Goal: Information Seeking & Learning: Learn about a topic

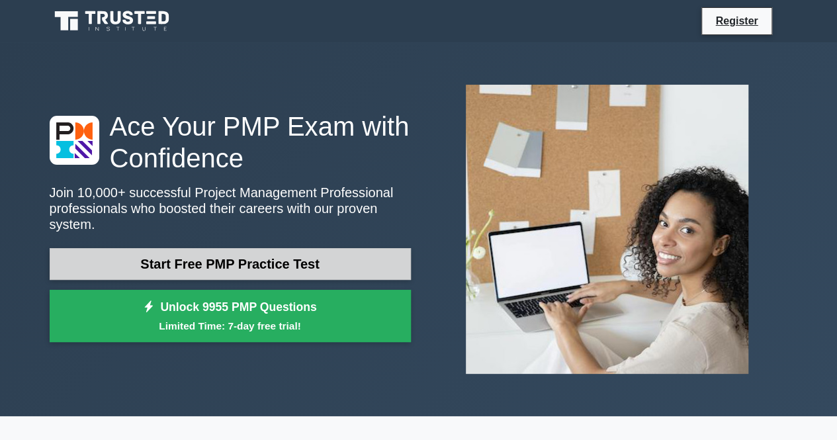
click at [201, 261] on link "Start Free PMP Practice Test" at bounding box center [230, 264] width 361 height 32
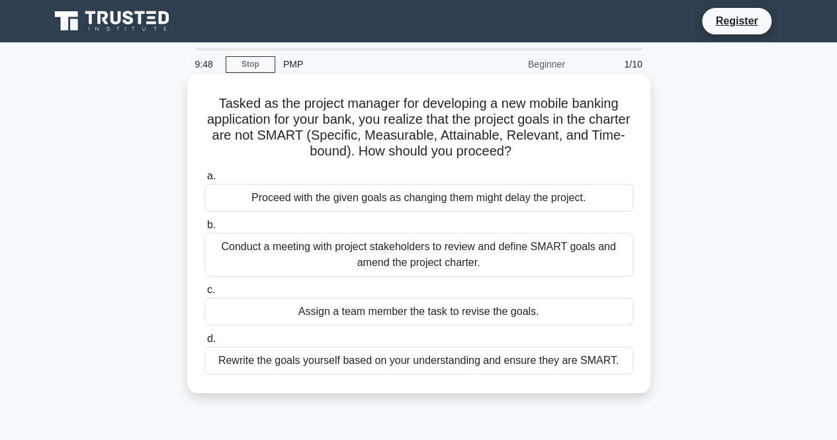
click at [409, 195] on div "Proceed with the given goals as changing them might delay the project." at bounding box center [418, 198] width 429 height 28
click at [204, 181] on input "a. Proceed with the given goals as changing them might delay the project." at bounding box center [204, 176] width 0 height 9
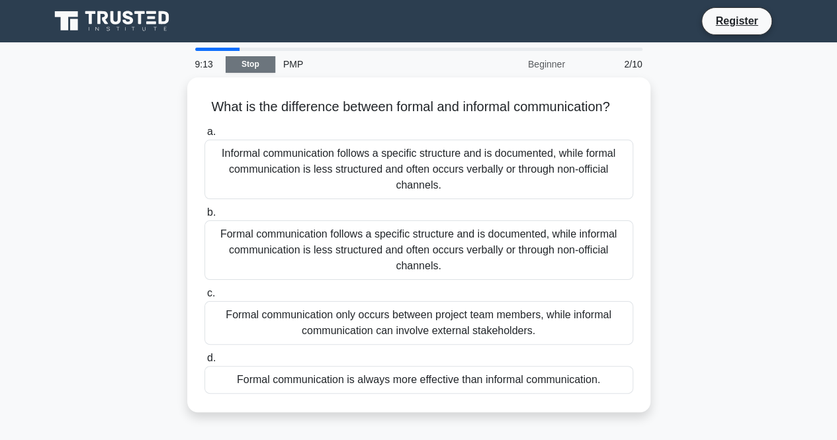
click at [258, 63] on link "Stop" at bounding box center [251, 64] width 50 height 17
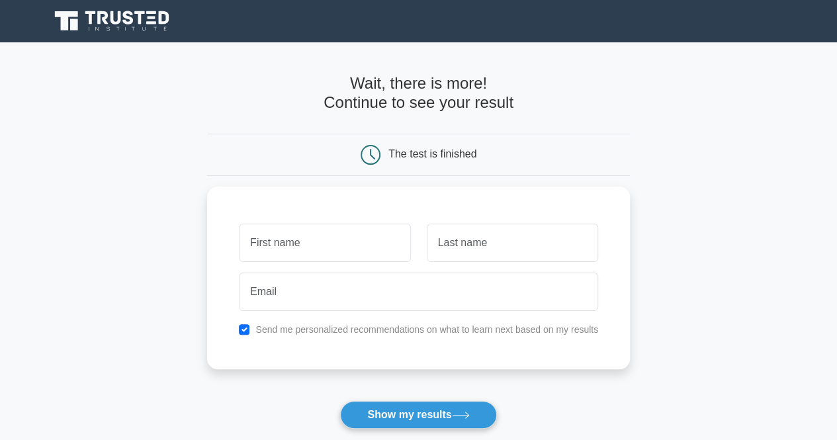
click at [370, 153] on icon at bounding box center [371, 155] width 20 height 20
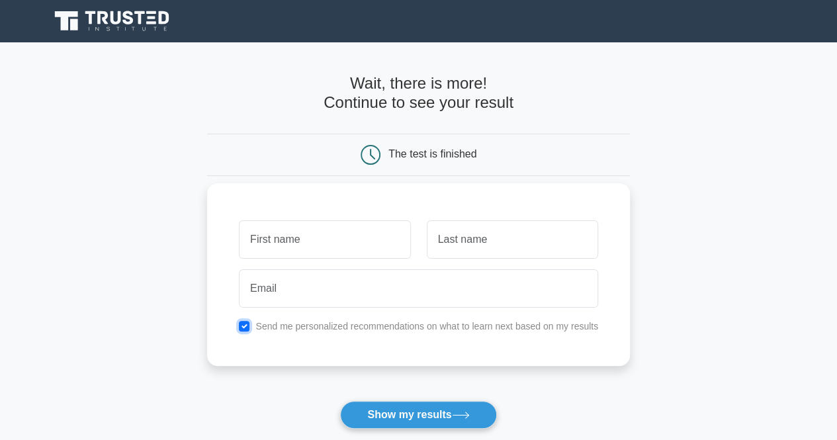
click at [245, 321] on input "checkbox" at bounding box center [244, 326] width 11 height 11
checkbox input "true"
